Goal: Information Seeking & Learning: Learn about a topic

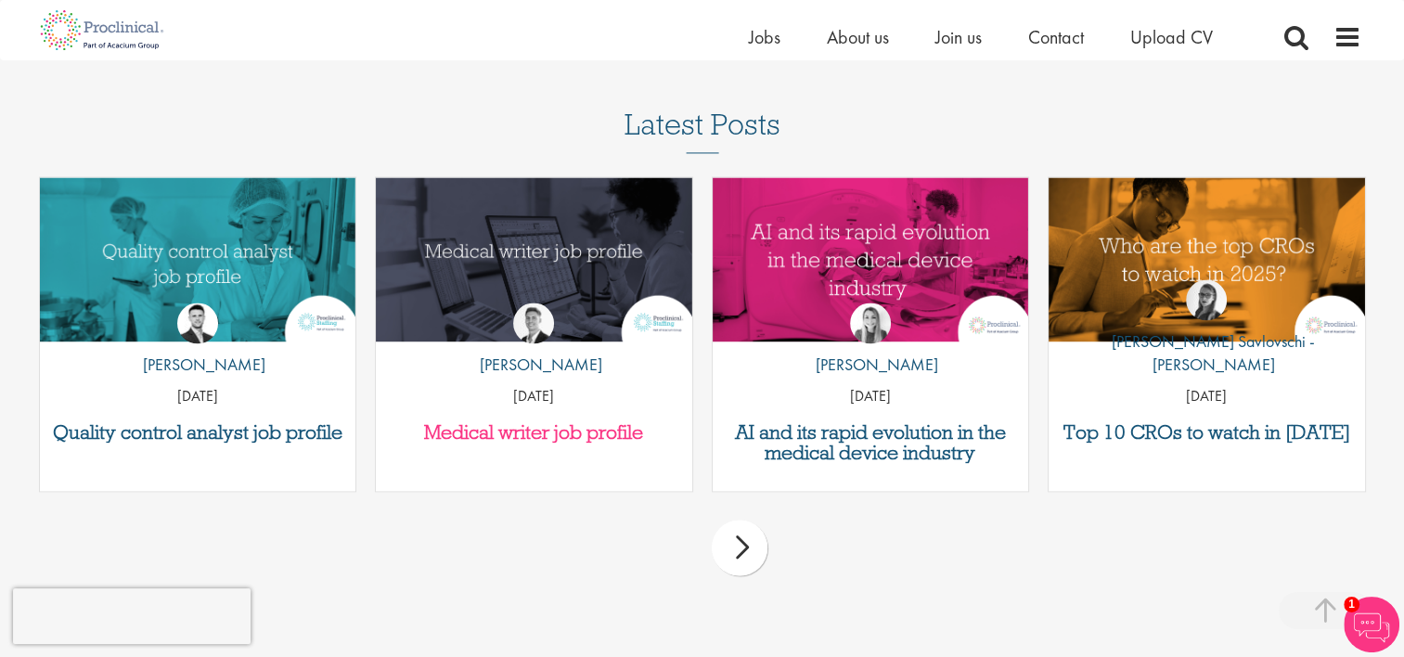
scroll to position [2805, 0]
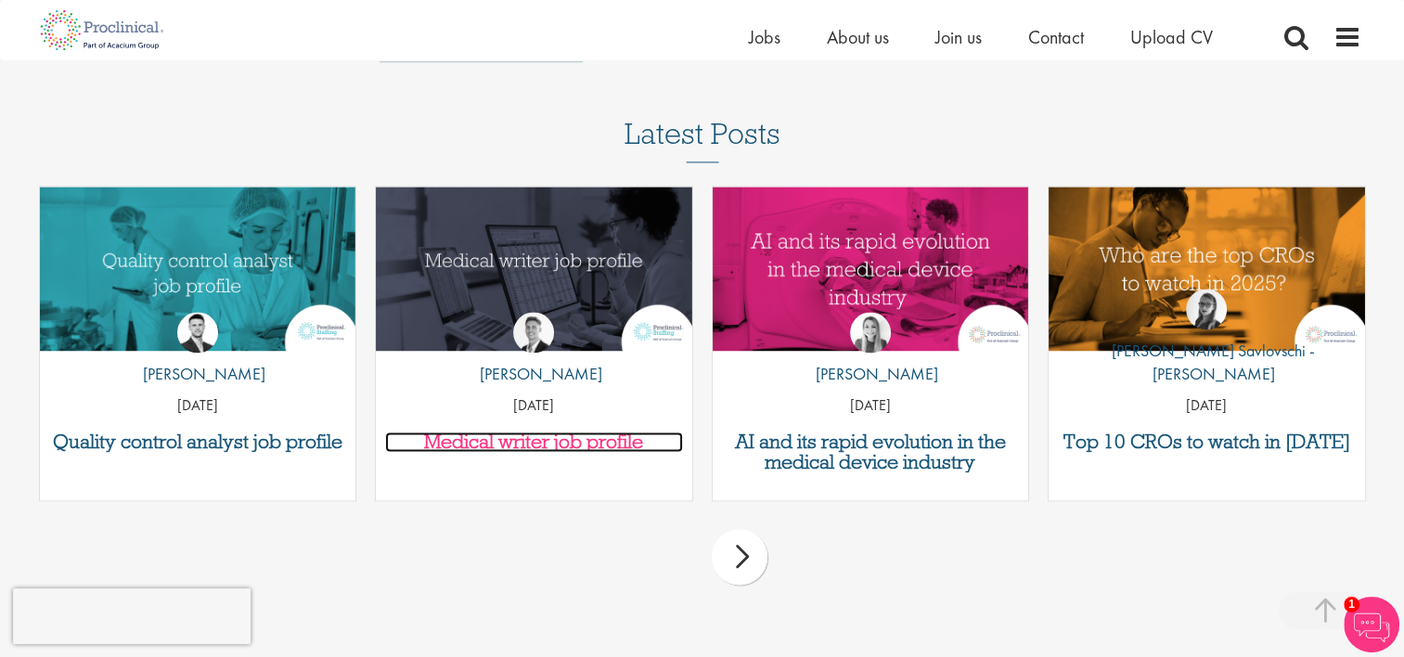
click at [501, 432] on h3 "Medical writer job profile" at bounding box center [534, 442] width 298 height 20
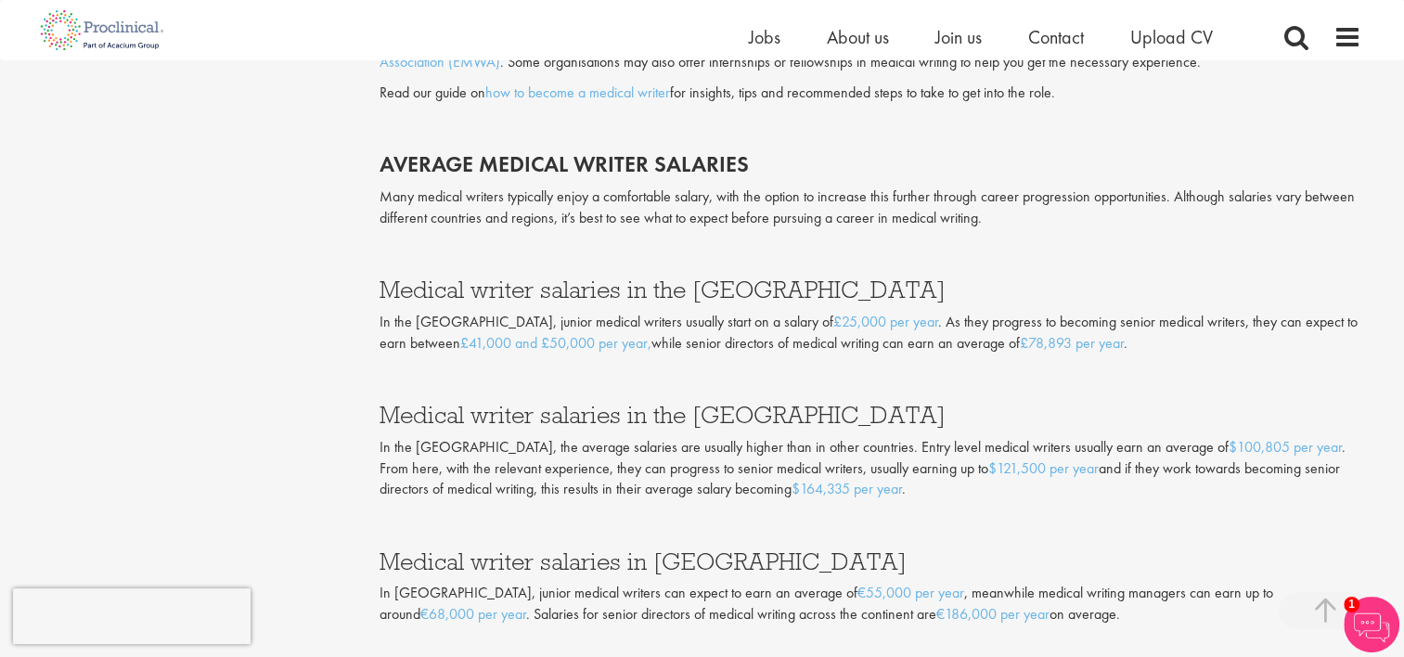
scroll to position [2465, 0]
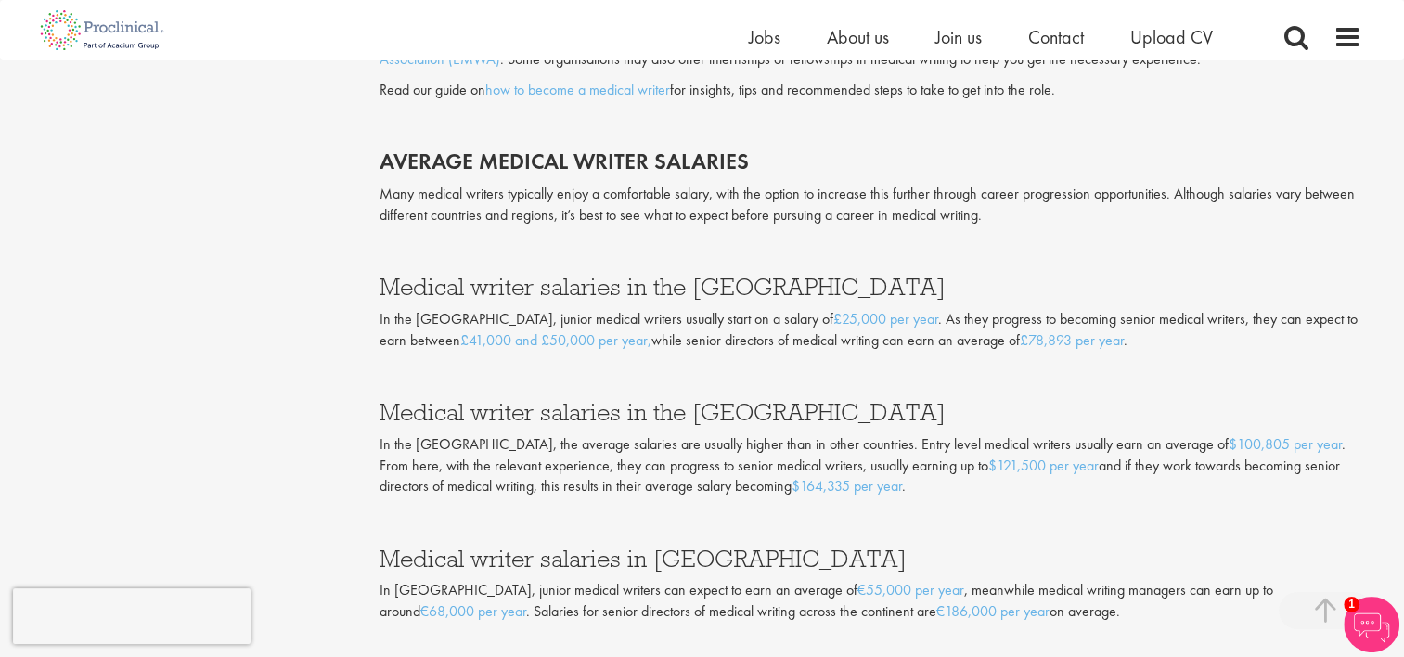
click at [1378, 615] on img at bounding box center [1372, 625] width 56 height 56
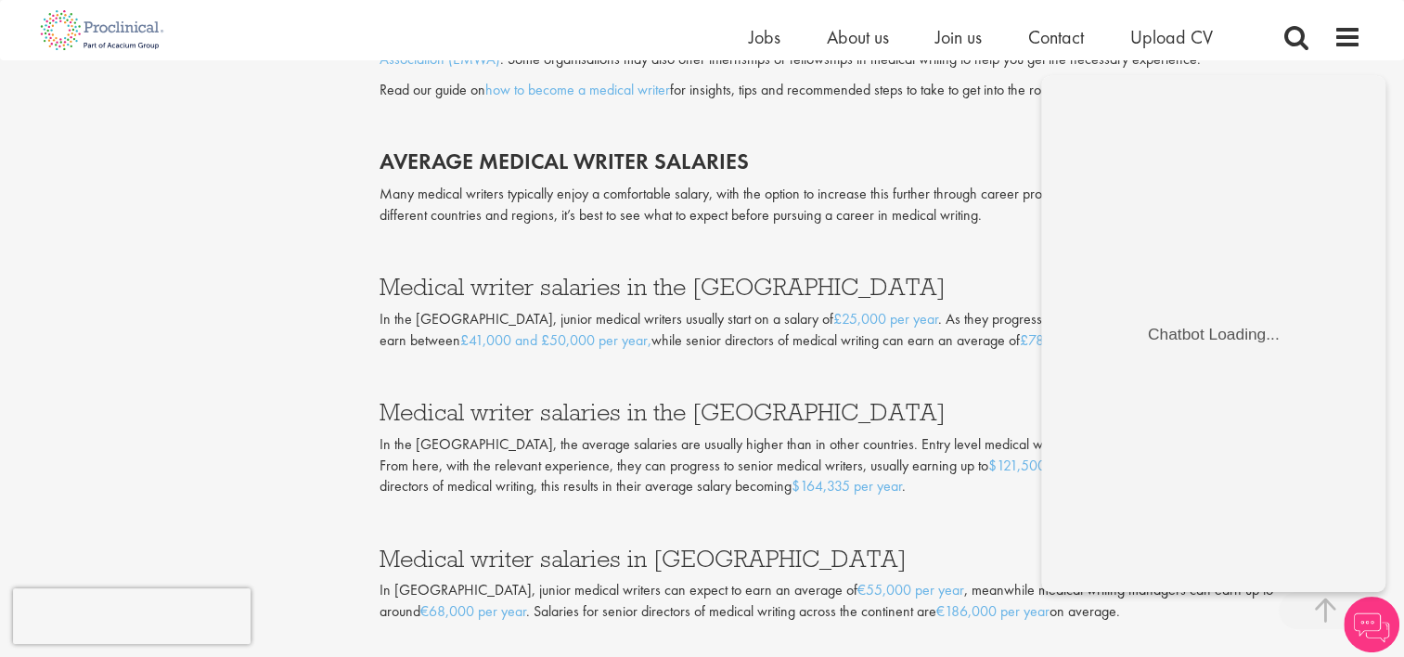
scroll to position [0, 0]
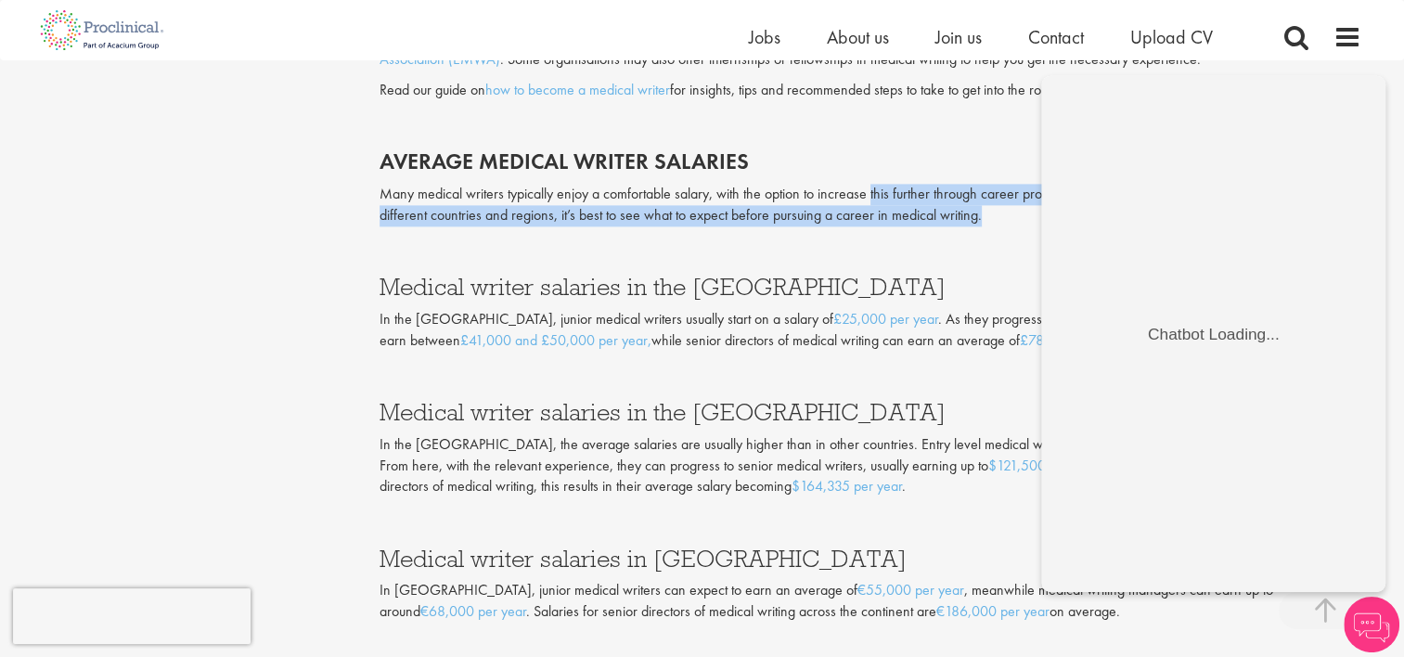
drag, startPoint x: 978, startPoint y: 218, endPoint x: 874, endPoint y: 187, distance: 109.5
click at [874, 187] on p "Many medical writers typically enjoy a comfortable salary, with the option to i…" at bounding box center [871, 205] width 982 height 43
drag, startPoint x: 874, startPoint y: 187, endPoint x: 977, endPoint y: 214, distance: 106.5
click at [977, 214] on p "Many medical writers typically enjoy a comfortable salary, with the option to i…" at bounding box center [871, 205] width 982 height 43
